Goal: Transaction & Acquisition: Purchase product/service

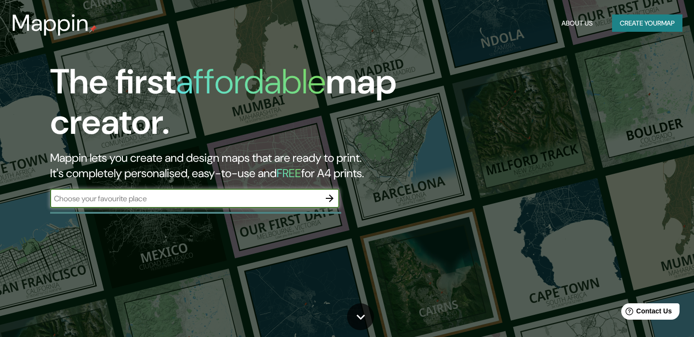
click at [267, 194] on input "text" at bounding box center [185, 198] width 270 height 11
click at [261, 200] on input "text" at bounding box center [185, 198] width 270 height 11
type input "[GEOGRAPHIC_DATA]"
click at [330, 198] on icon "button" at bounding box center [330, 199] width 8 height 8
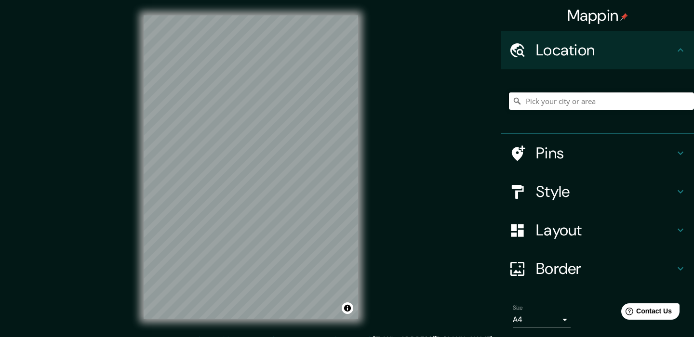
click at [542, 96] on input "Pick your city or area" at bounding box center [601, 101] width 185 height 17
paste input "[STREET_ADDRESS][PERSON_NAME]"
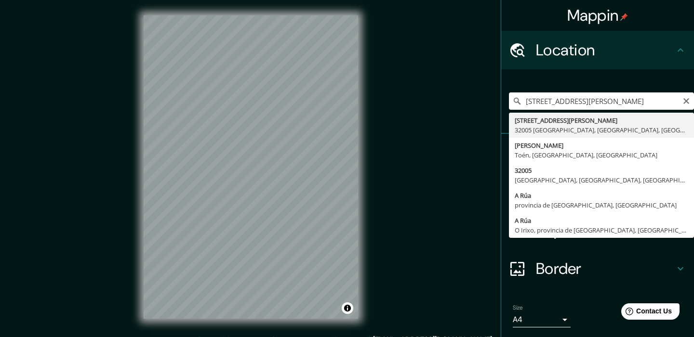
type input "[STREET_ADDRESS][PERSON_NAME]"
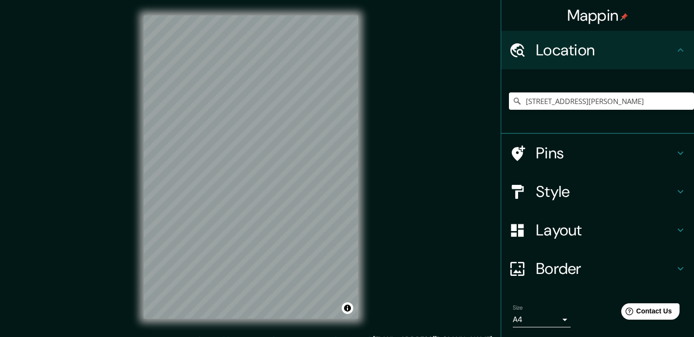
click at [562, 185] on h4 "Style" at bounding box center [605, 191] width 139 height 19
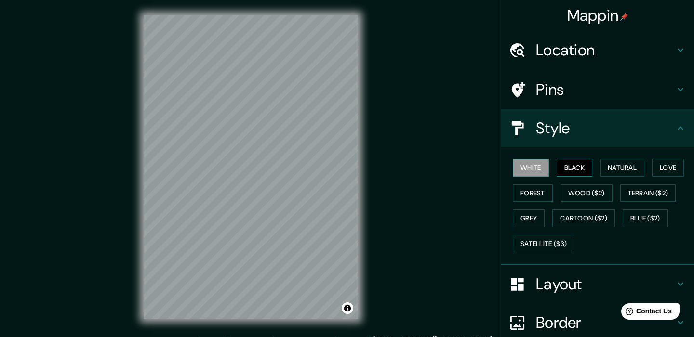
click at [573, 163] on button "Black" at bounding box center [575, 168] width 36 height 18
click at [542, 166] on button "White" at bounding box center [531, 168] width 36 height 18
click at [616, 165] on button "Natural" at bounding box center [622, 168] width 44 height 18
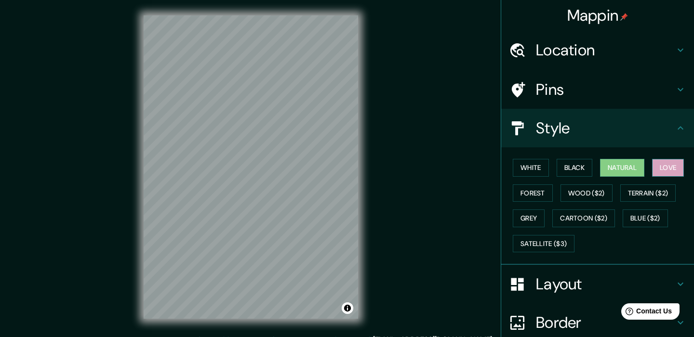
click at [678, 164] on button "Love" at bounding box center [668, 168] width 32 height 18
click at [655, 191] on button "Terrain ($2)" at bounding box center [648, 194] width 56 height 18
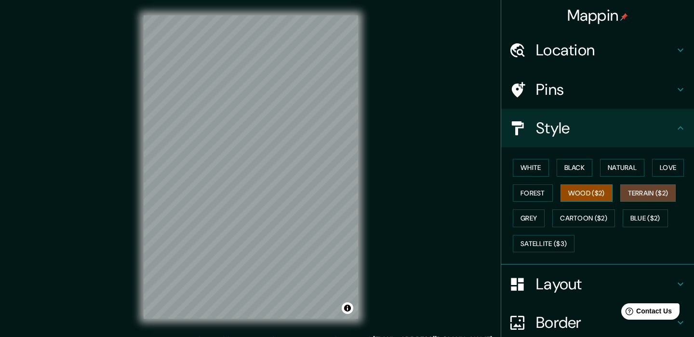
click at [594, 192] on button "Wood ($2)" at bounding box center [586, 194] width 52 height 18
click at [577, 84] on h4 "Pins" at bounding box center [605, 89] width 139 height 19
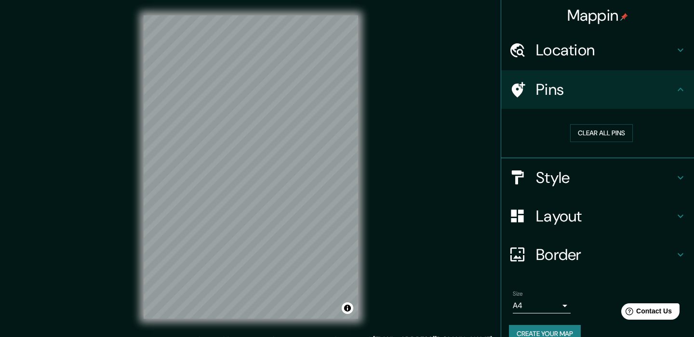
click at [597, 53] on h4 "Location" at bounding box center [605, 49] width 139 height 19
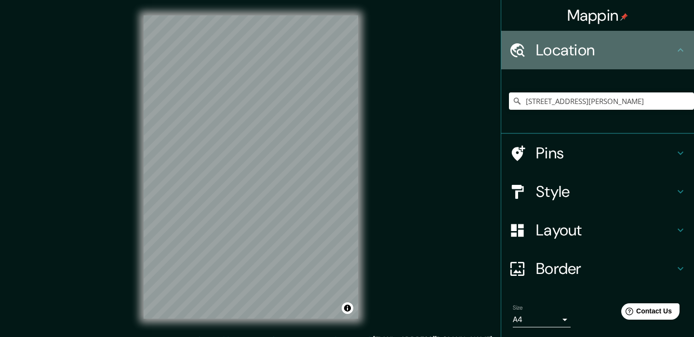
click at [597, 53] on h4 "Location" at bounding box center [605, 49] width 139 height 19
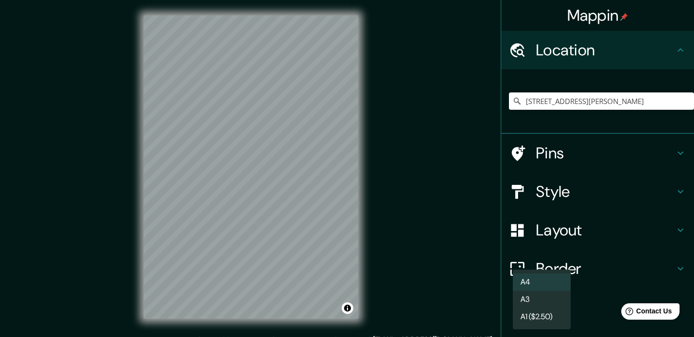
click at [549, 314] on body "Mappin Location [STREET_ADDRESS][PERSON_NAME] Pins Style Layout Border Choose a…" at bounding box center [347, 168] width 694 height 337
click at [550, 296] on li "A3" at bounding box center [542, 299] width 58 height 17
type input "a4"
click at [541, 320] on body "Mappin Location [STREET_ADDRESS][PERSON_NAME] Pins Style Layout Border Choose a…" at bounding box center [347, 168] width 694 height 337
click at [536, 298] on li "A3" at bounding box center [542, 299] width 58 height 17
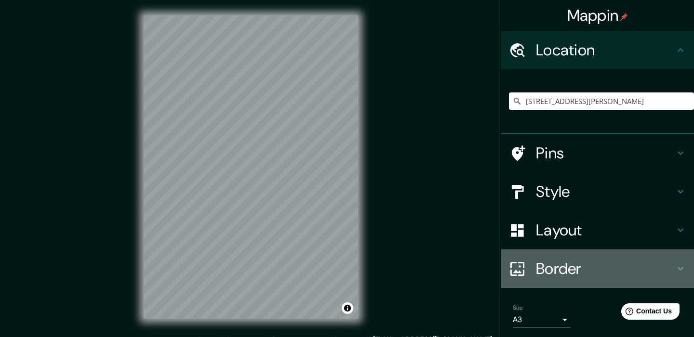
click at [552, 266] on h4 "Border" at bounding box center [605, 268] width 139 height 19
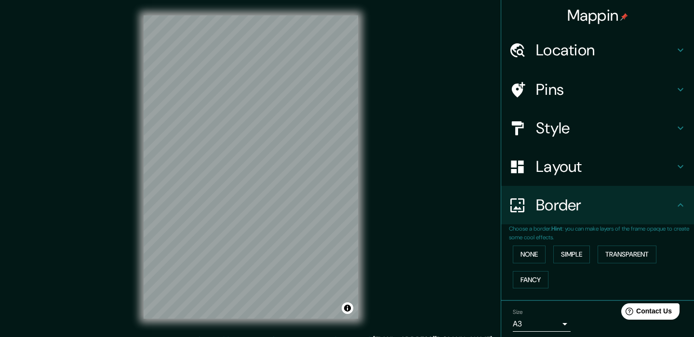
click at [575, 169] on h4 "Layout" at bounding box center [605, 166] width 139 height 19
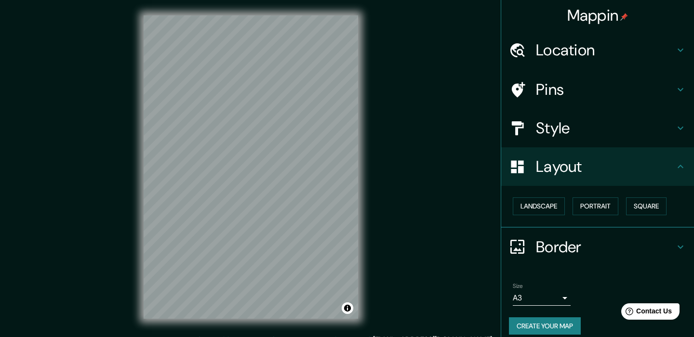
click at [582, 135] on h4 "Style" at bounding box center [605, 128] width 139 height 19
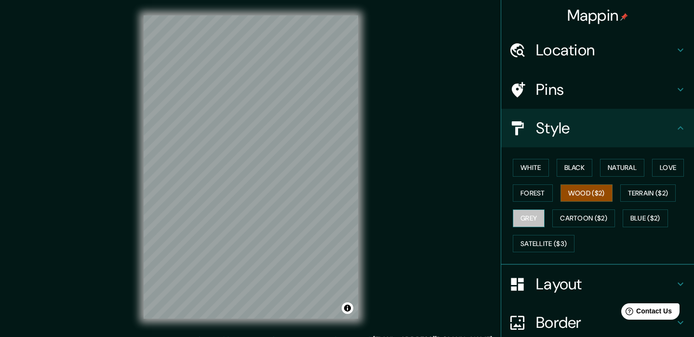
click at [528, 214] on button "Grey" at bounding box center [529, 219] width 32 height 18
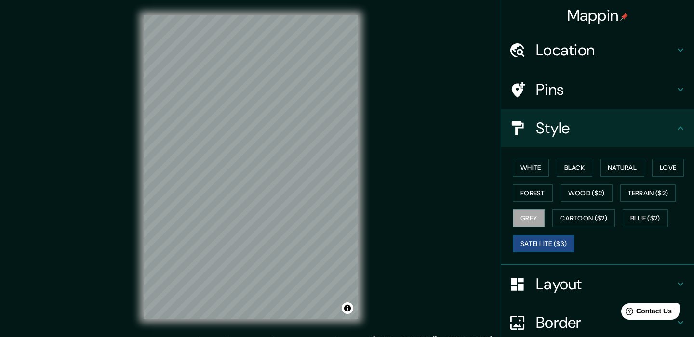
click at [532, 235] on button "Satellite ($3)" at bounding box center [544, 244] width 62 height 18
click at [575, 214] on button "Cartoon ($2)" at bounding box center [583, 219] width 63 height 18
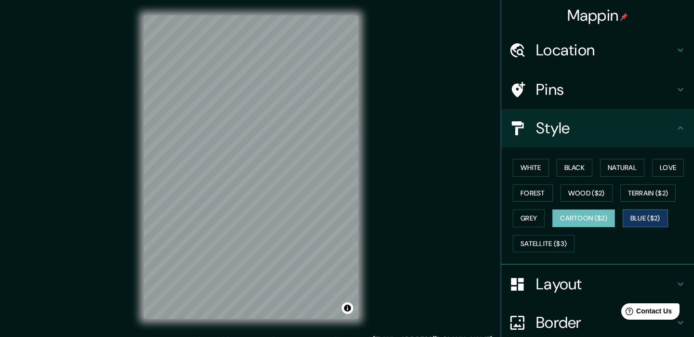
click at [652, 219] on button "Blue ($2)" at bounding box center [645, 219] width 45 height 18
click at [593, 217] on button "Cartoon ($2)" at bounding box center [583, 219] width 63 height 18
click at [642, 200] on div "White Black Natural Love Forest Wood ($2) Terrain ($2) Grey Cartoon ($2) Blue (…" at bounding box center [601, 205] width 185 height 101
click at [643, 193] on button "Terrain ($2)" at bounding box center [648, 194] width 56 height 18
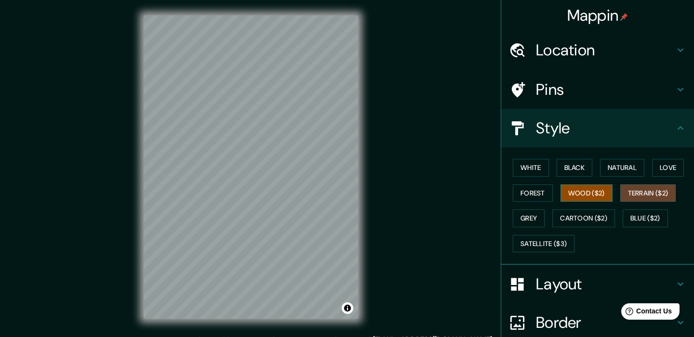
click at [600, 188] on button "Wood ($2)" at bounding box center [586, 194] width 52 height 18
click at [354, 312] on div at bounding box center [355, 310] width 8 height 8
click at [346, 308] on button "Toggle attribution" at bounding box center [348, 309] width 12 height 12
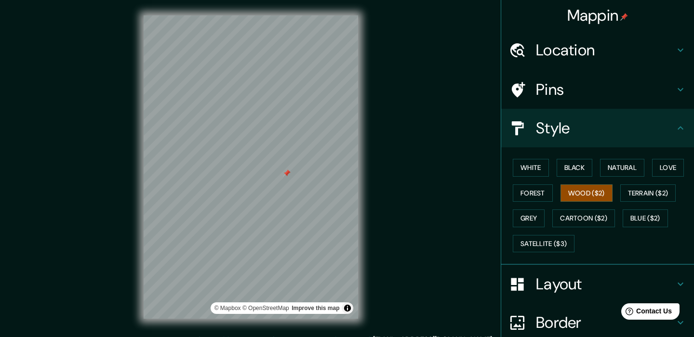
click at [346, 308] on button "Toggle attribution" at bounding box center [348, 309] width 12 height 12
click at [594, 88] on h4 "Pins" at bounding box center [605, 89] width 139 height 19
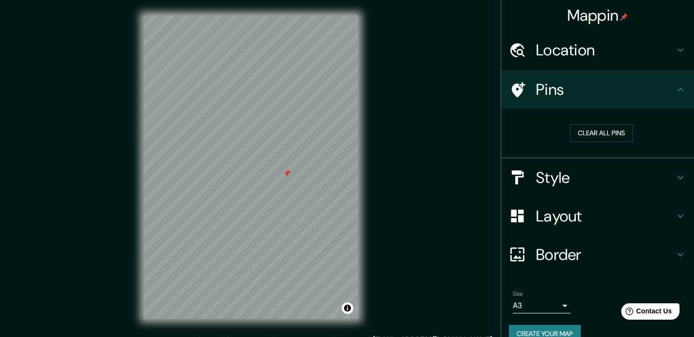
click at [597, 44] on h4 "Location" at bounding box center [605, 49] width 139 height 19
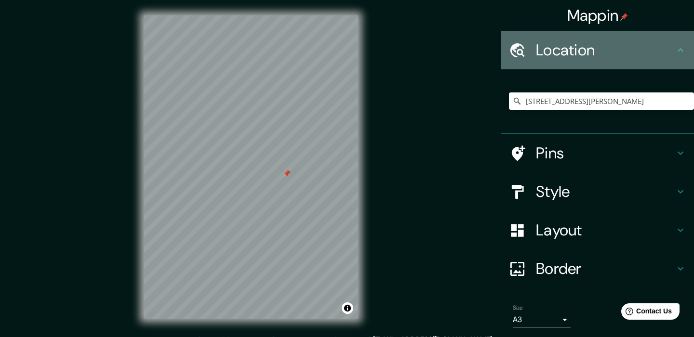
click at [597, 44] on h4 "Location" at bounding box center [605, 49] width 139 height 19
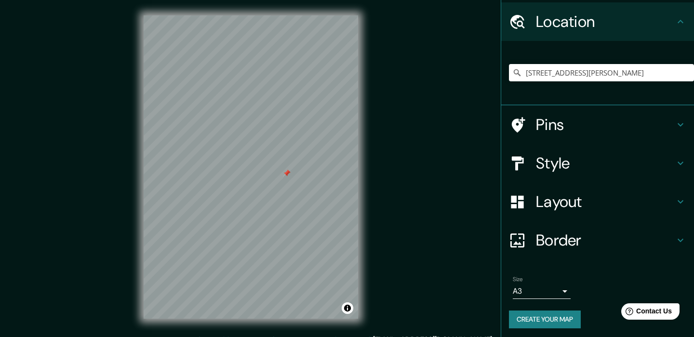
click at [558, 252] on div "Border" at bounding box center [597, 240] width 193 height 39
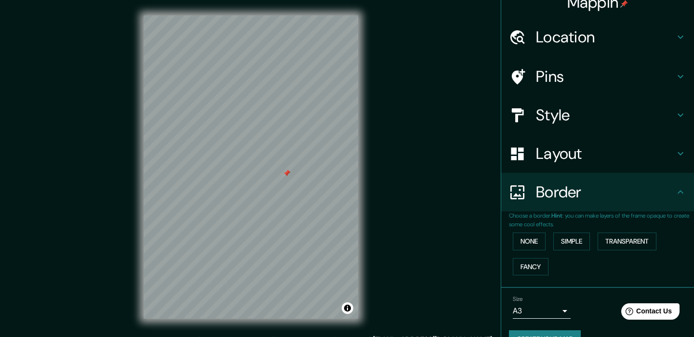
click at [573, 153] on h4 "Layout" at bounding box center [605, 153] width 139 height 19
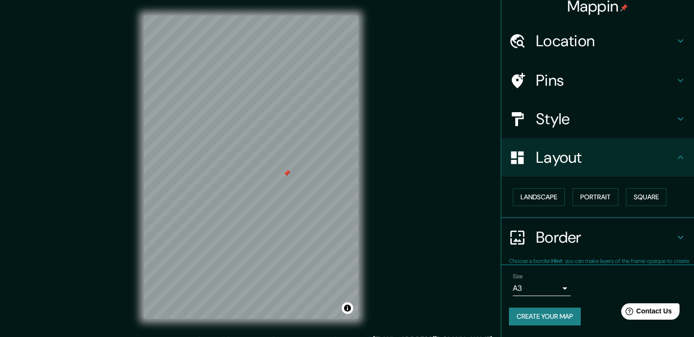
scroll to position [6, 0]
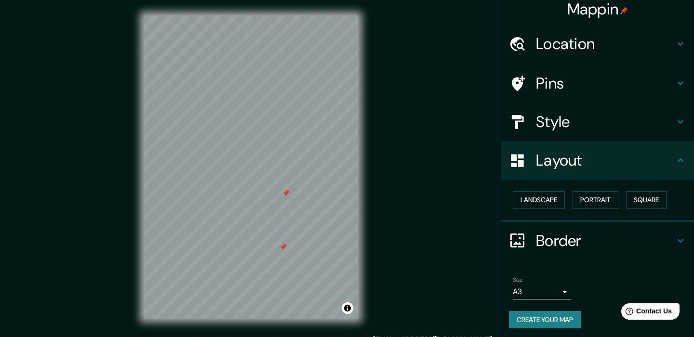
click at [287, 192] on div at bounding box center [286, 193] width 8 height 8
click at [284, 248] on div at bounding box center [283, 247] width 8 height 8
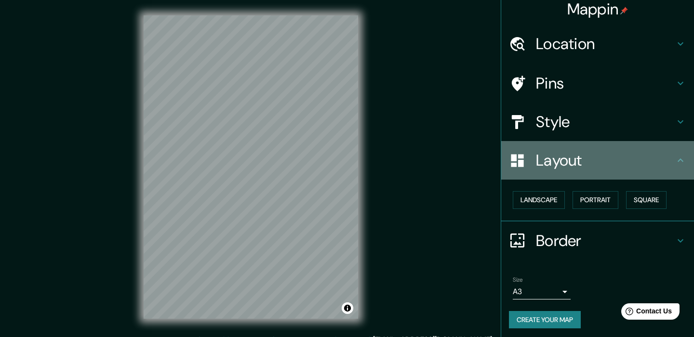
click at [614, 167] on h4 "Layout" at bounding box center [605, 160] width 139 height 19
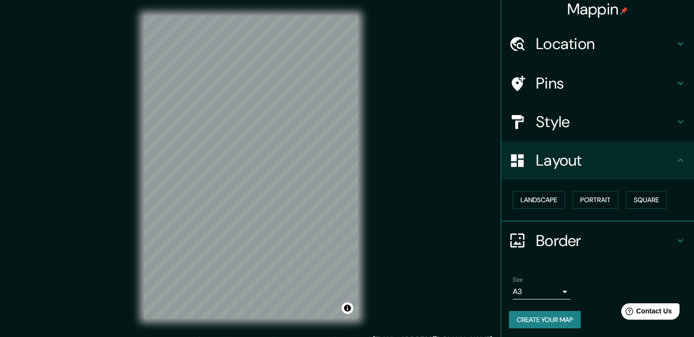
click at [626, 118] on h4 "Style" at bounding box center [605, 121] width 139 height 19
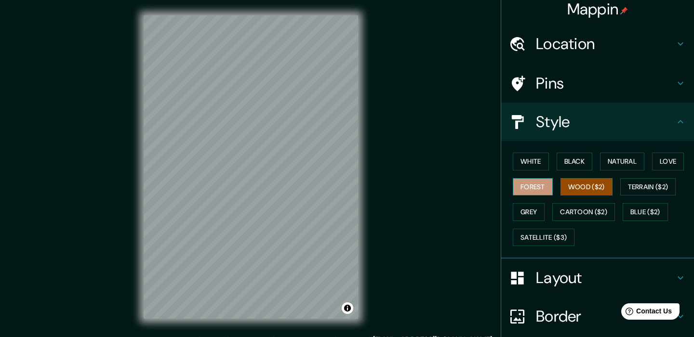
click at [542, 185] on button "Forest" at bounding box center [533, 187] width 40 height 18
click at [538, 153] on button "White" at bounding box center [531, 162] width 36 height 18
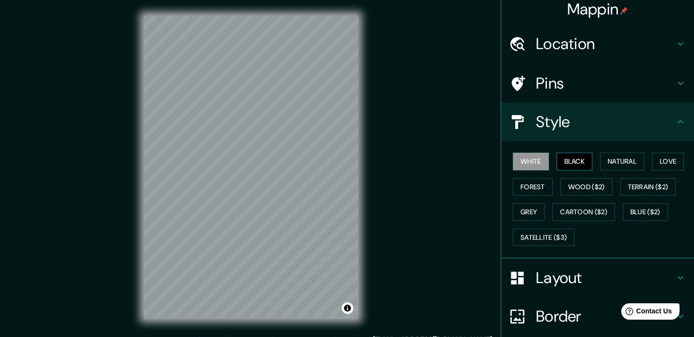
click at [569, 154] on button "Black" at bounding box center [575, 162] width 36 height 18
click at [613, 157] on button "Natural" at bounding box center [622, 162] width 44 height 18
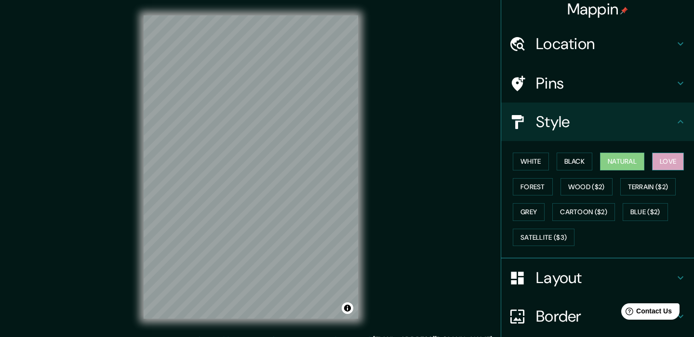
click at [660, 158] on button "Love" at bounding box center [668, 162] width 32 height 18
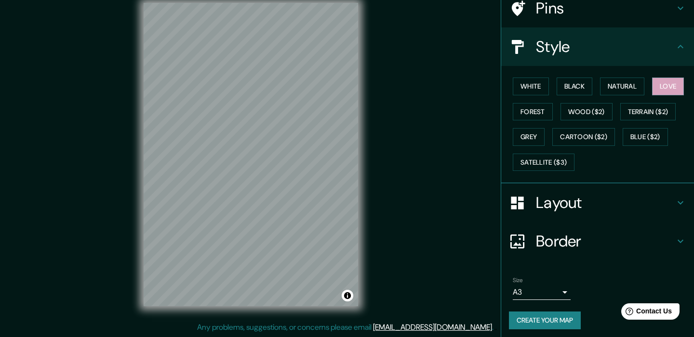
scroll to position [13, 0]
click at [557, 316] on button "Create your map" at bounding box center [545, 321] width 72 height 18
click at [137, 331] on div "Any problems, suggestions, or concerns please email [EMAIL_ADDRESS][DOMAIN_NAME…" at bounding box center [347, 328] width 694 height 12
click at [559, 312] on button "Create your map" at bounding box center [545, 321] width 72 height 18
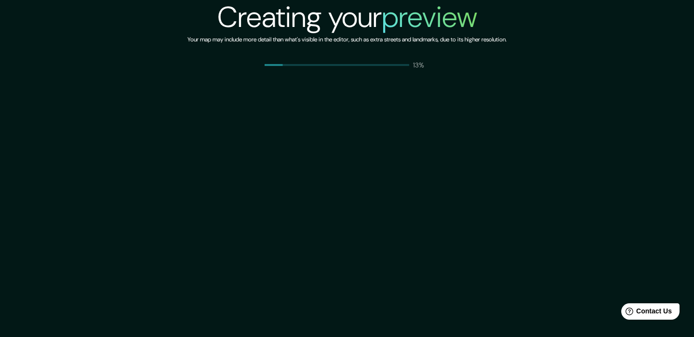
click at [557, 316] on div "Creating your preview Your map may include more detail than what's visible in t…" at bounding box center [347, 168] width 694 height 337
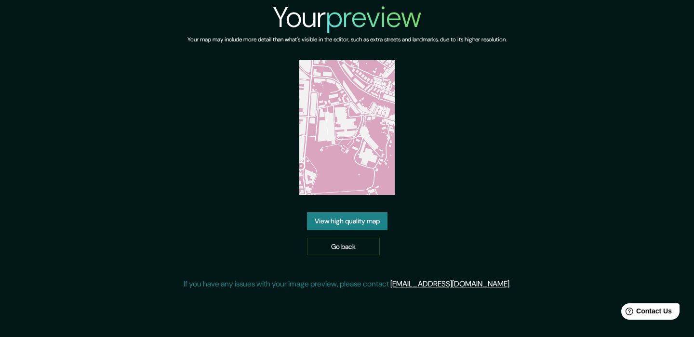
click at [346, 220] on link "View high quality map" at bounding box center [347, 222] width 80 height 18
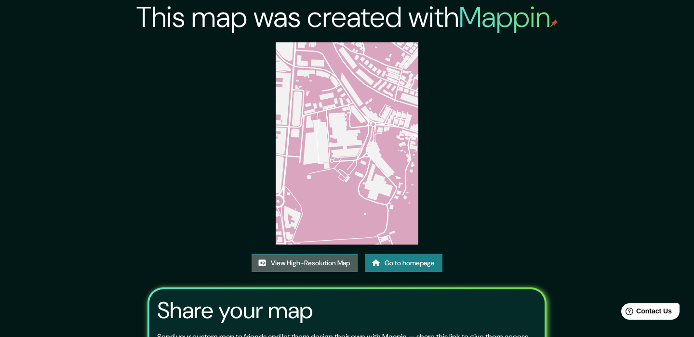
click at [311, 265] on link "View High-Resolution Map" at bounding box center [305, 263] width 106 height 18
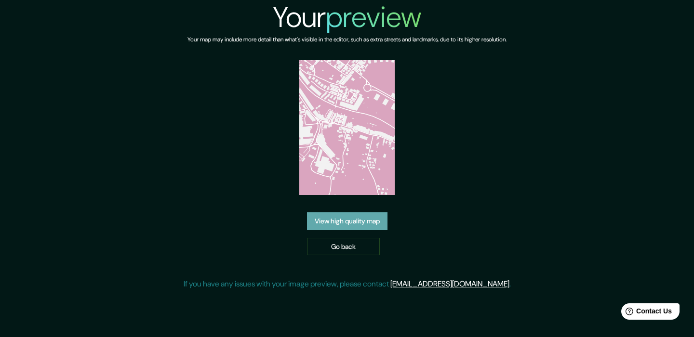
click at [317, 213] on link "View high quality map" at bounding box center [347, 222] width 80 height 18
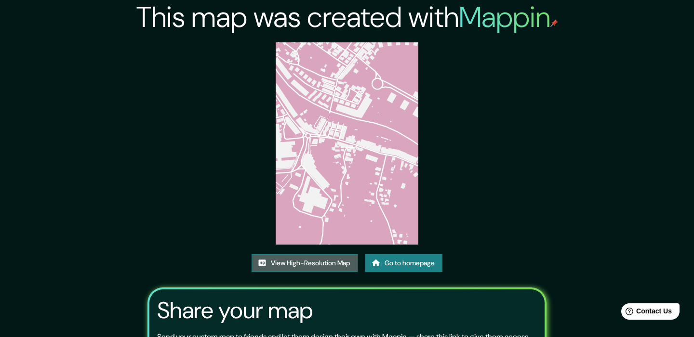
click at [320, 254] on link "View High-Resolution Map" at bounding box center [305, 263] width 106 height 18
